Goal: Task Accomplishment & Management: Use online tool/utility

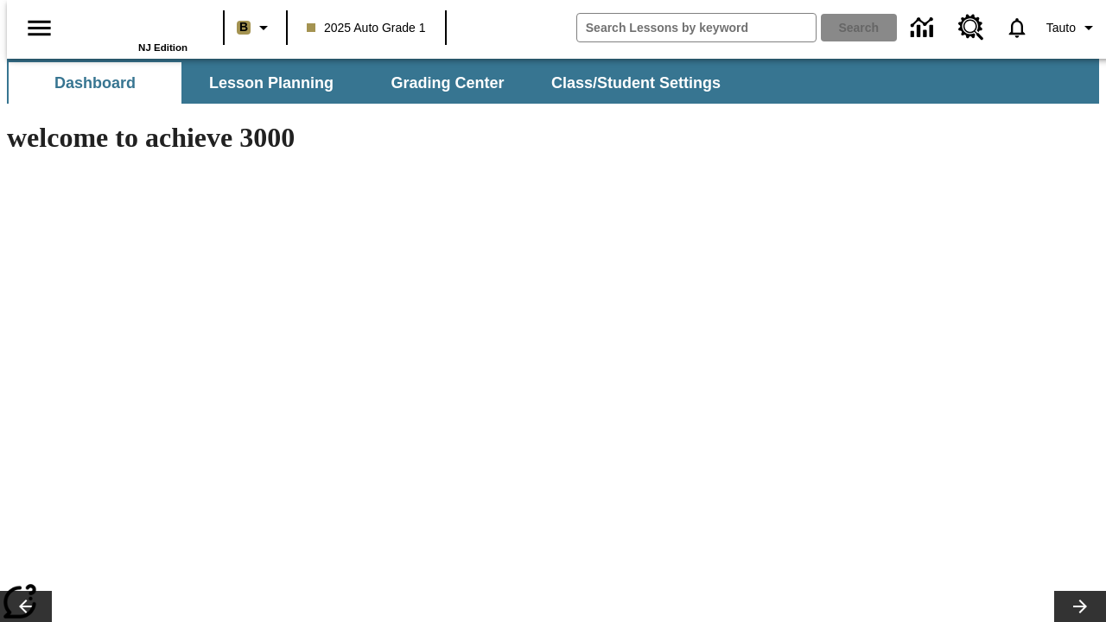
type input "-1"
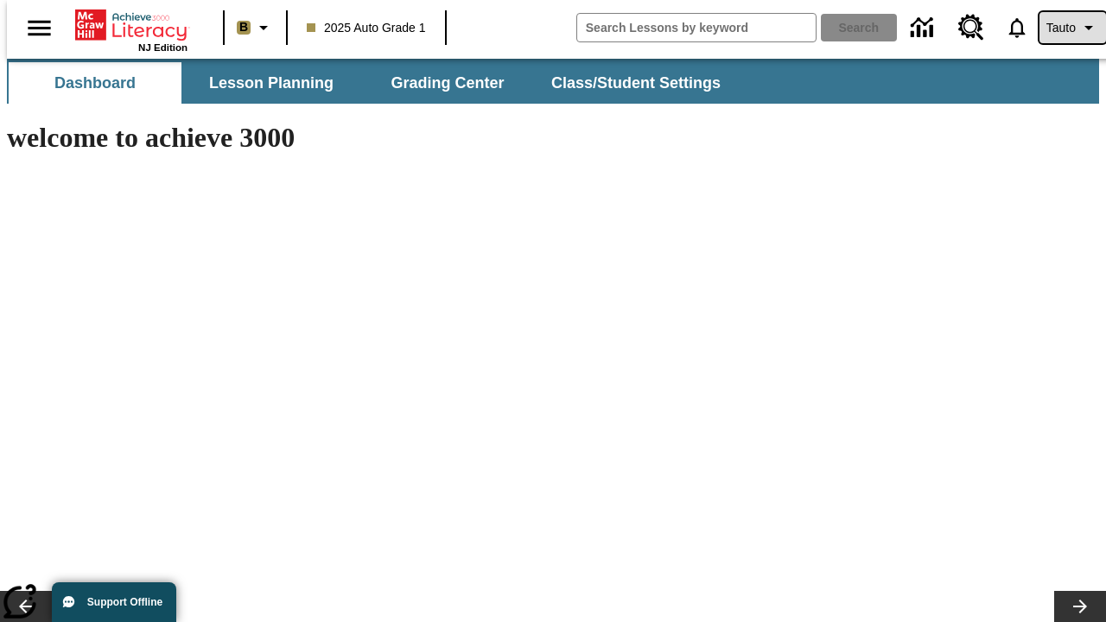
click at [1063, 28] on span "Tauto" at bounding box center [1060, 28] width 29 height 18
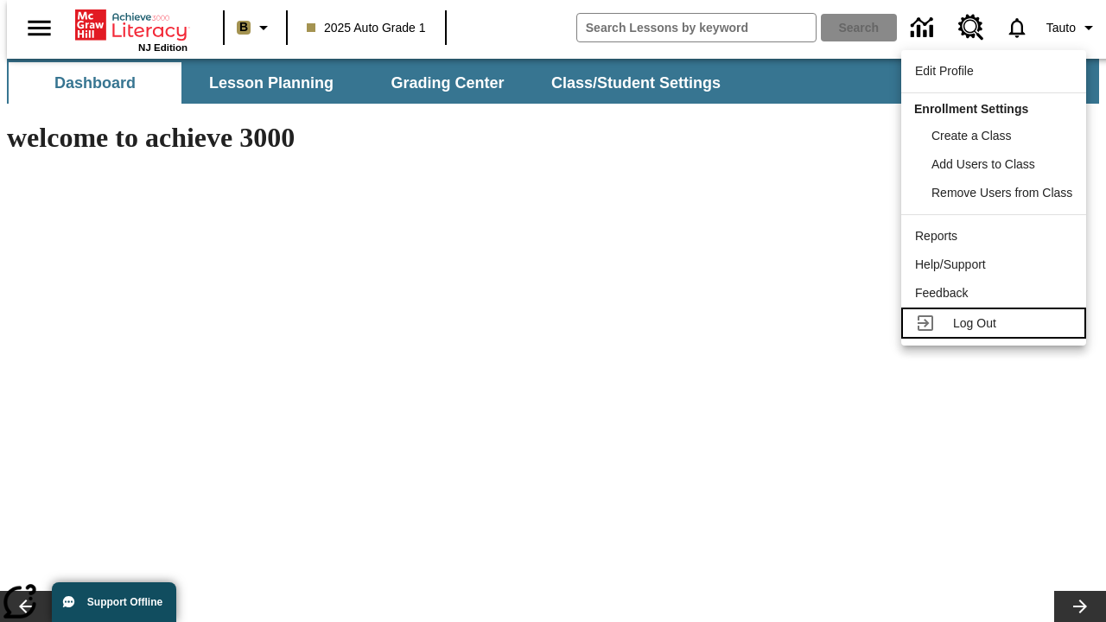
click at [996, 323] on span "Log Out" at bounding box center [974, 323] width 43 height 14
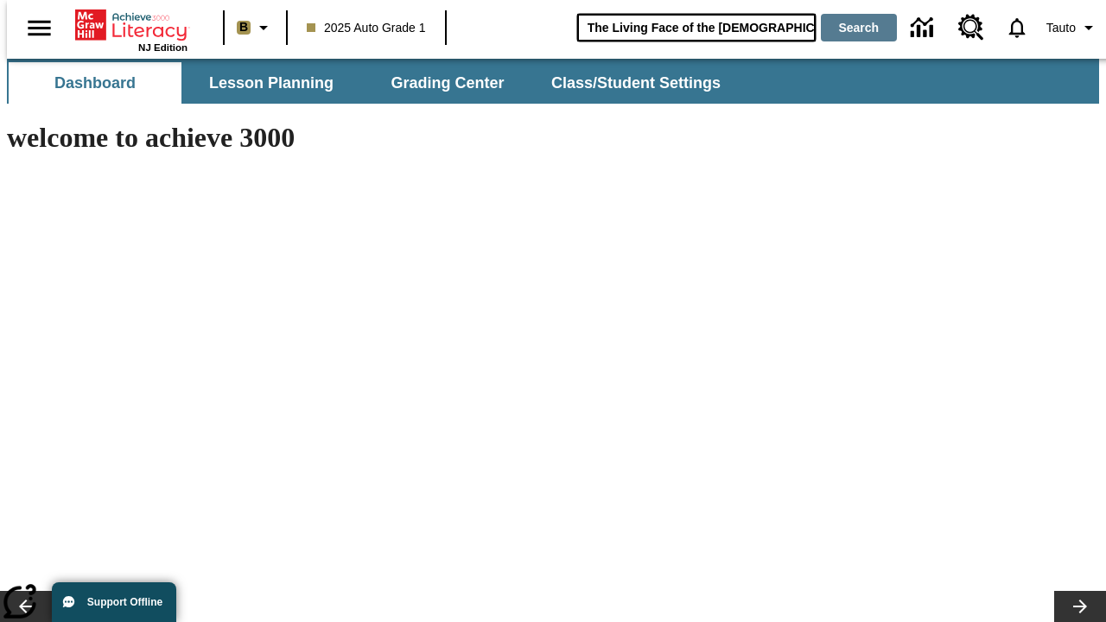
type input "The Living Face of the Māori"
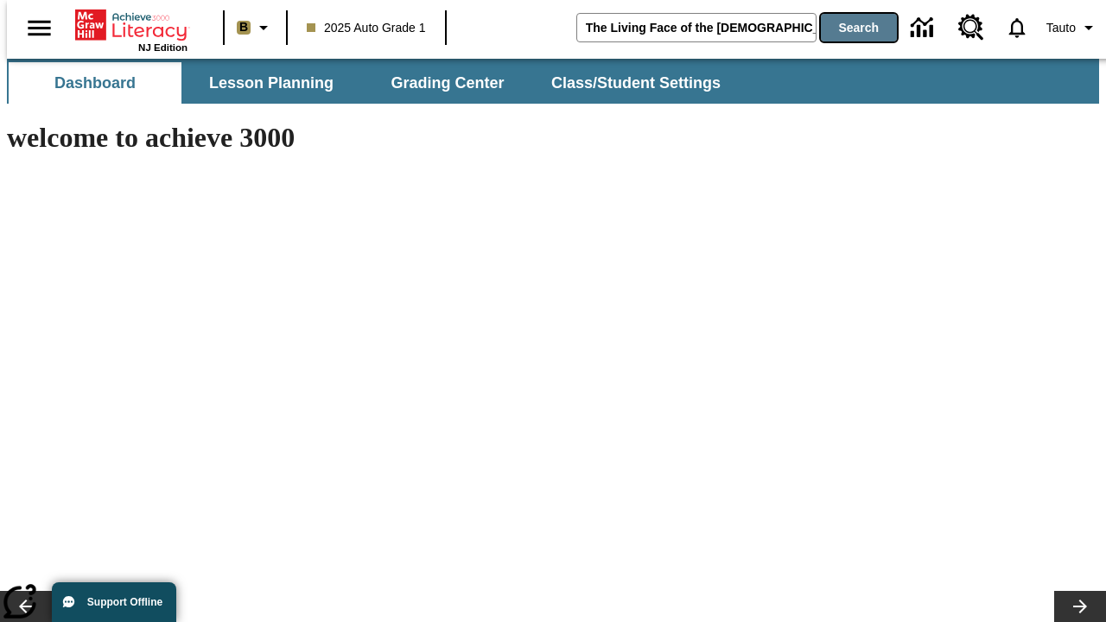
click at [848, 28] on button "Search" at bounding box center [859, 28] width 76 height 28
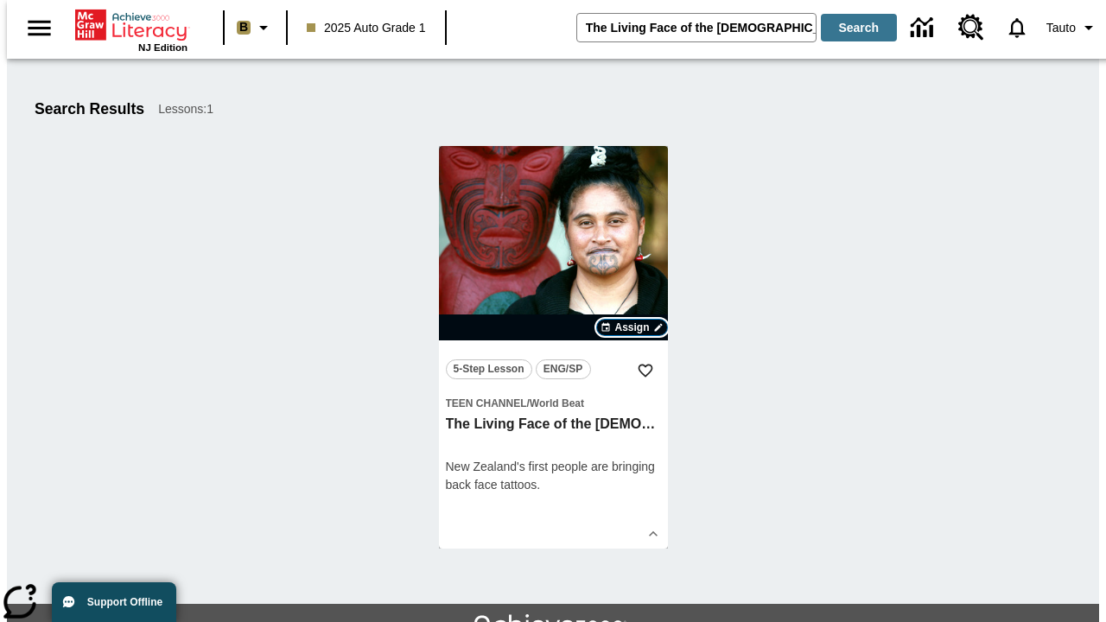
click at [632, 327] on span "Assign" at bounding box center [631, 328] width 35 height 16
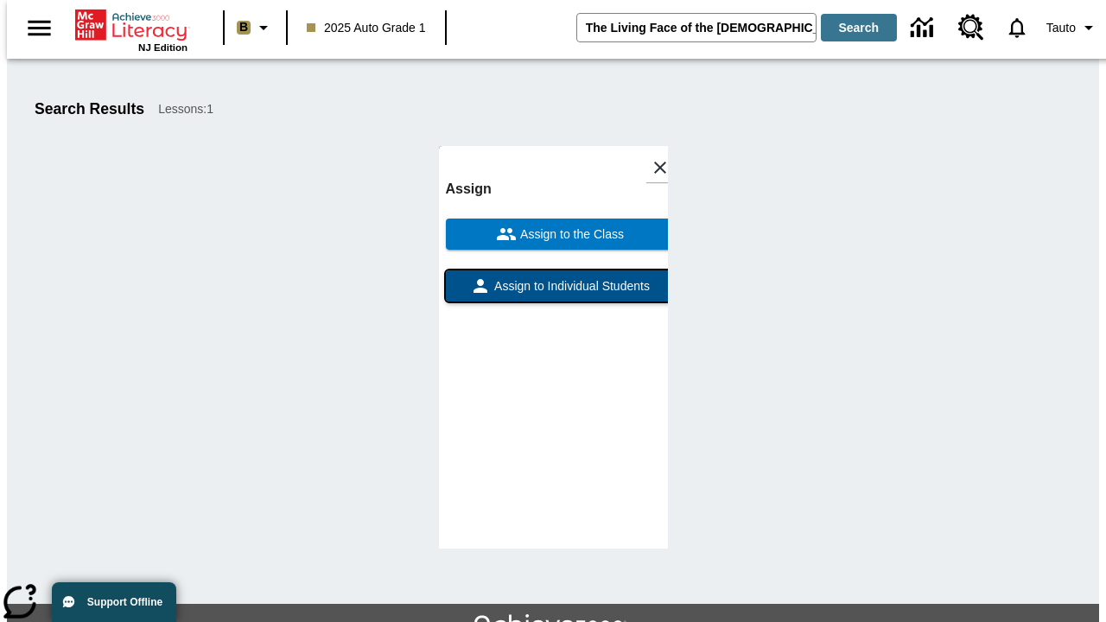
click at [553, 277] on span "Assign to Individual Students" at bounding box center [570, 286] width 159 height 18
